Goal: Transaction & Acquisition: Subscribe to service/newsletter

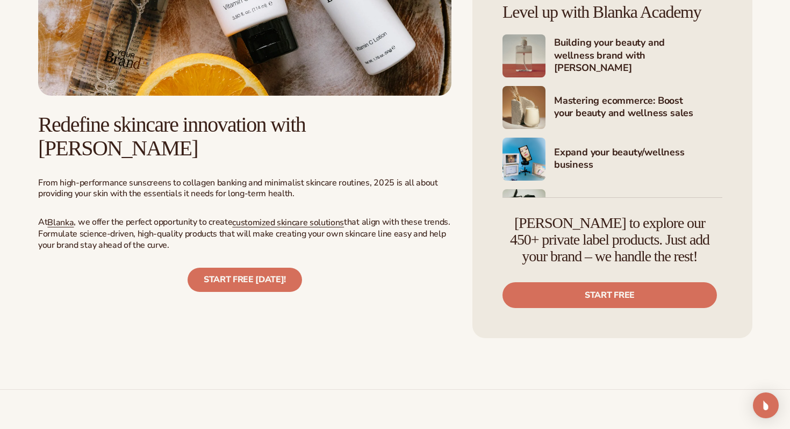
scroll to position [2449, 0]
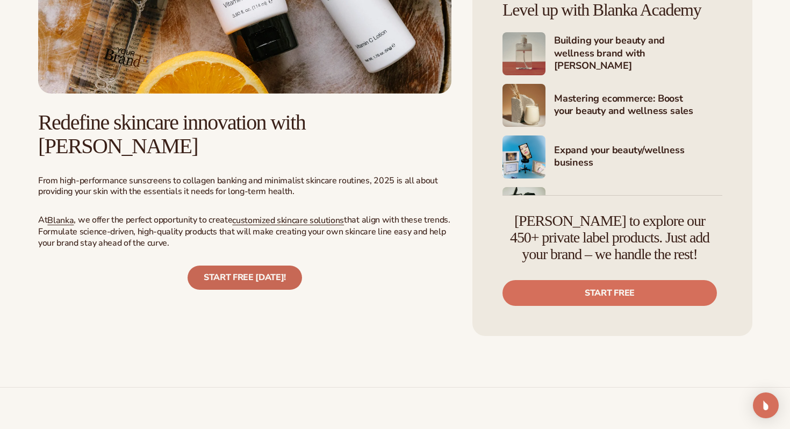
click at [275, 272] on span "Start free today!" at bounding box center [245, 277] width 82 height 11
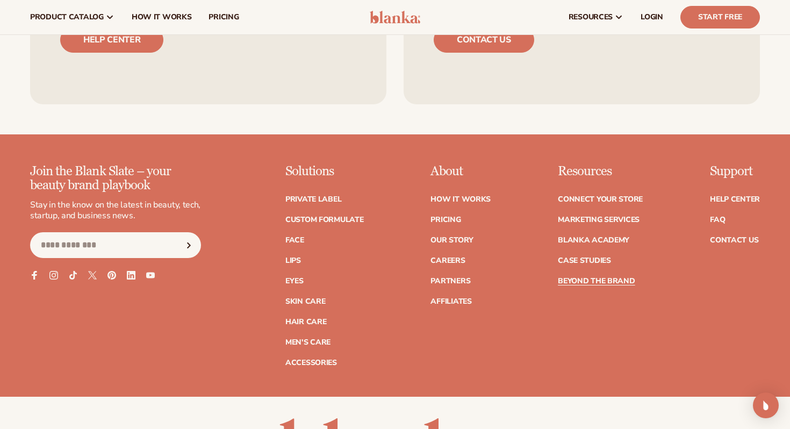
scroll to position [3436, 0]
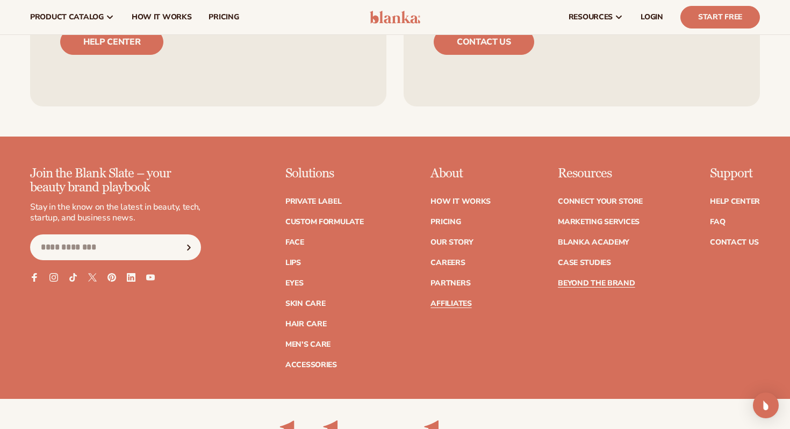
click at [457, 300] on link "Affiliates" at bounding box center [451, 304] width 41 height 8
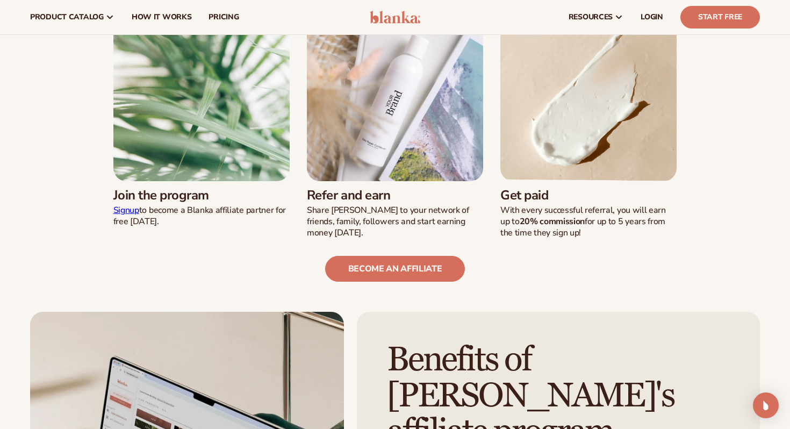
scroll to position [305, 0]
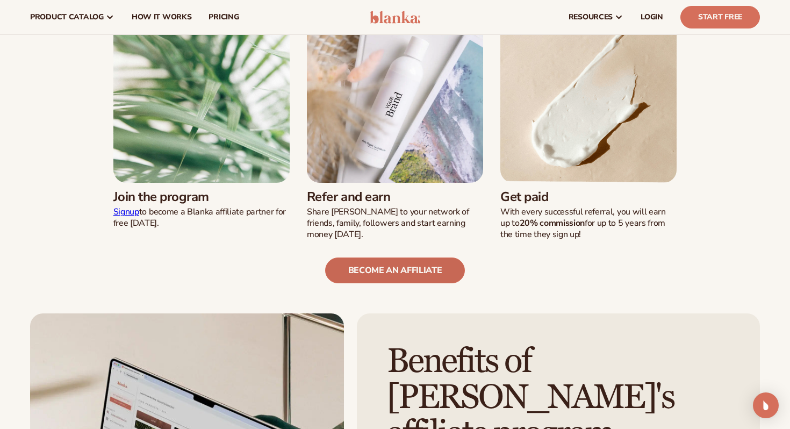
click at [438, 278] on link "become an affiliate" at bounding box center [395, 271] width 140 height 26
